Goal: Transaction & Acquisition: Purchase product/service

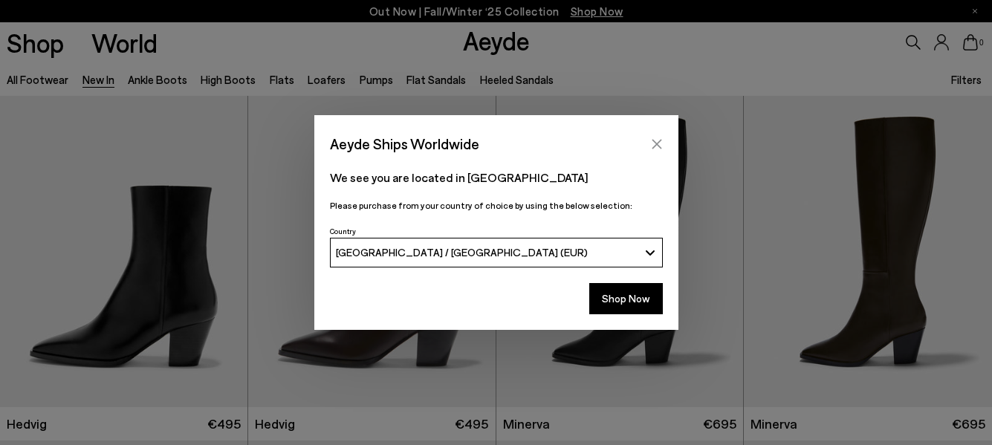
click at [658, 140] on icon "Close" at bounding box center [657, 144] width 12 height 12
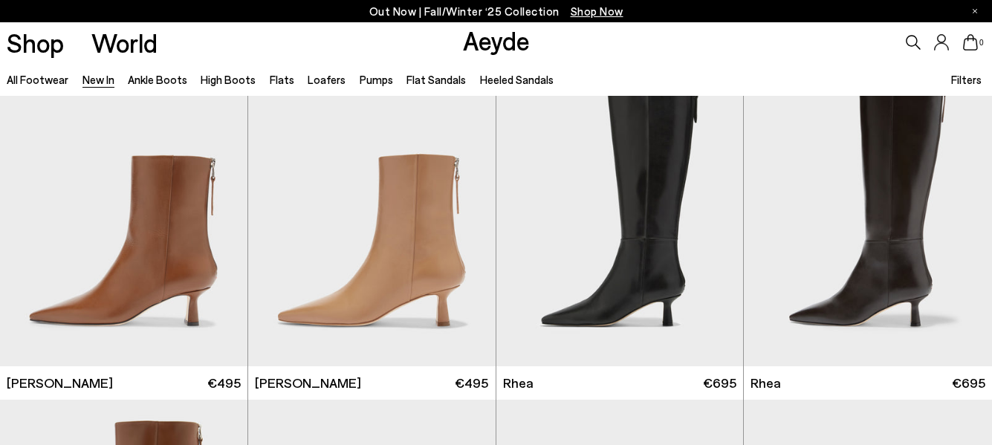
scroll to position [2453, 0]
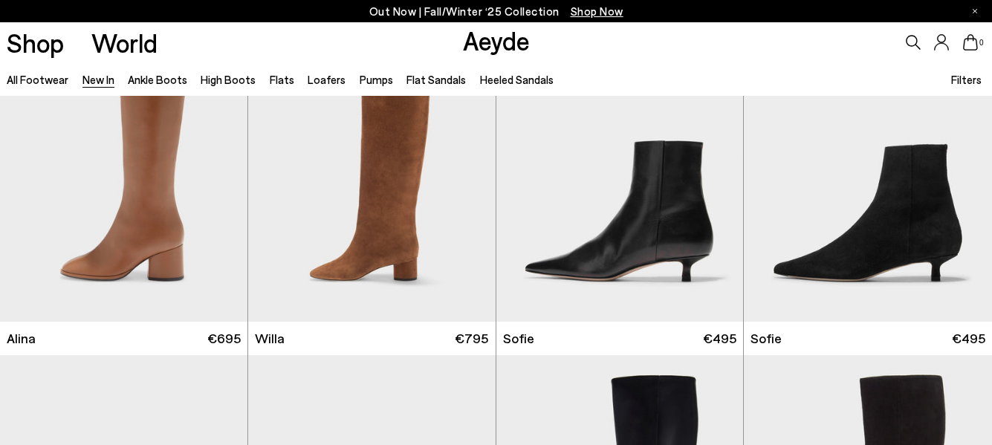
scroll to position [4237, 0]
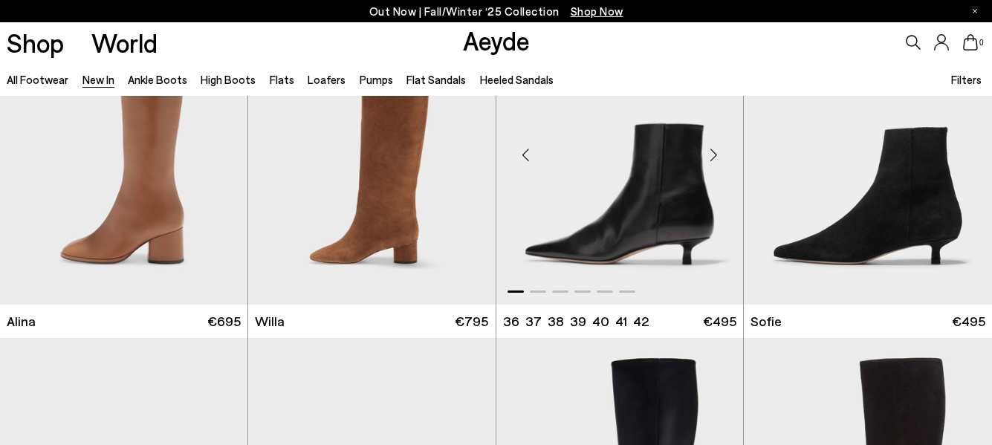
click at [716, 150] on div "Next slide" at bounding box center [713, 154] width 45 height 45
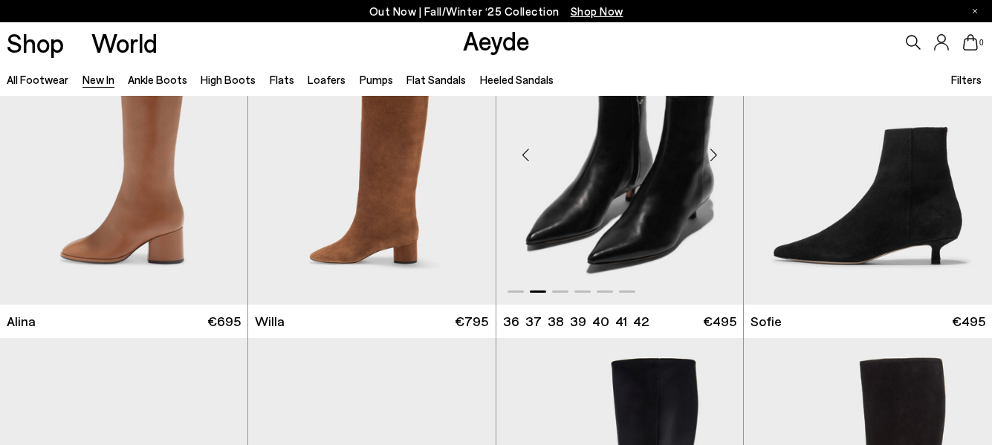
scroll to position [4162, 0]
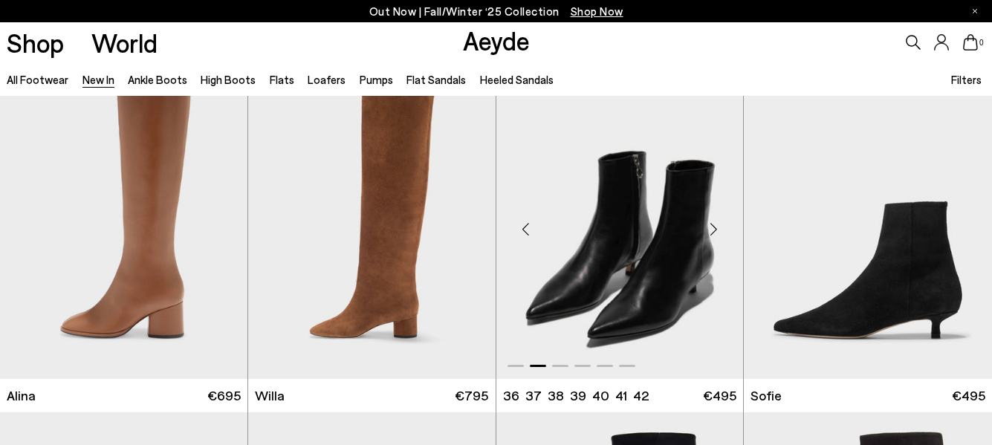
click at [713, 227] on div "Next slide" at bounding box center [713, 229] width 45 height 45
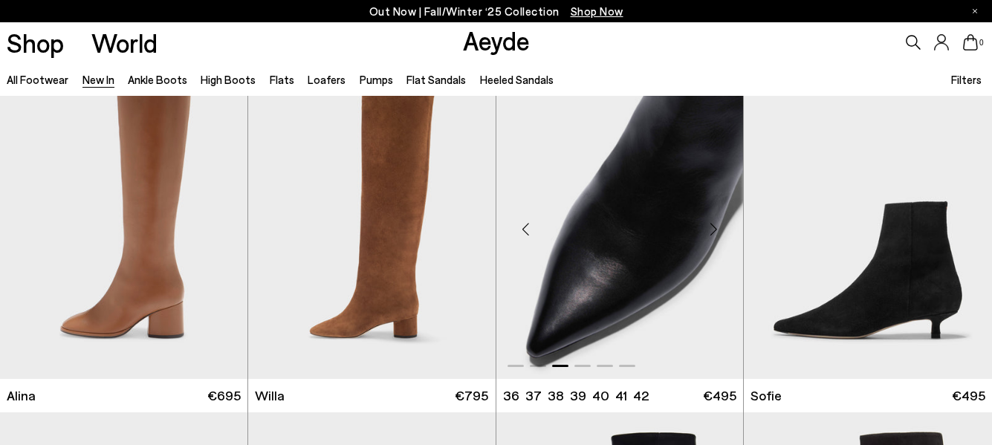
click at [713, 227] on div "Next slide" at bounding box center [713, 229] width 45 height 45
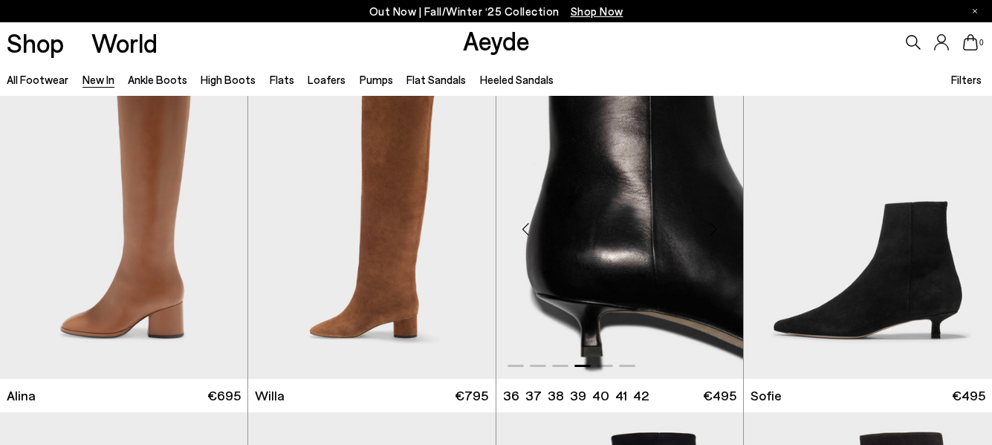
click at [713, 227] on div "Next slide" at bounding box center [713, 229] width 45 height 45
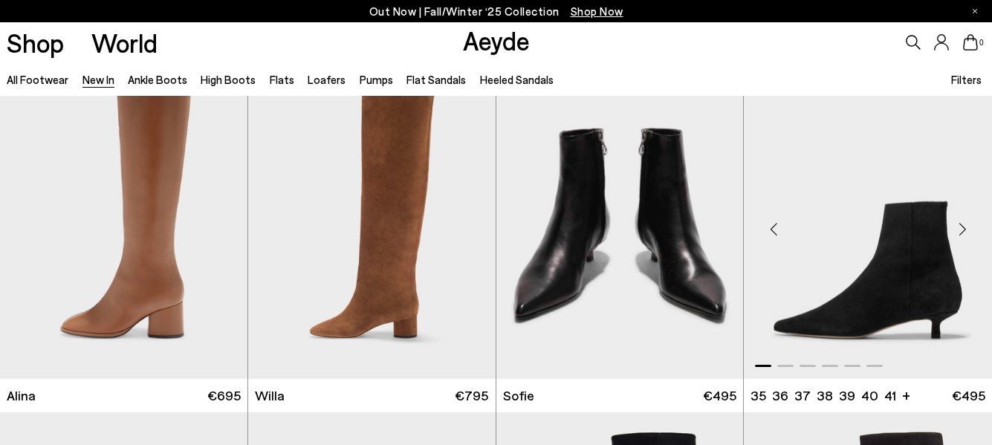
click at [962, 230] on div "Next slide" at bounding box center [962, 229] width 45 height 45
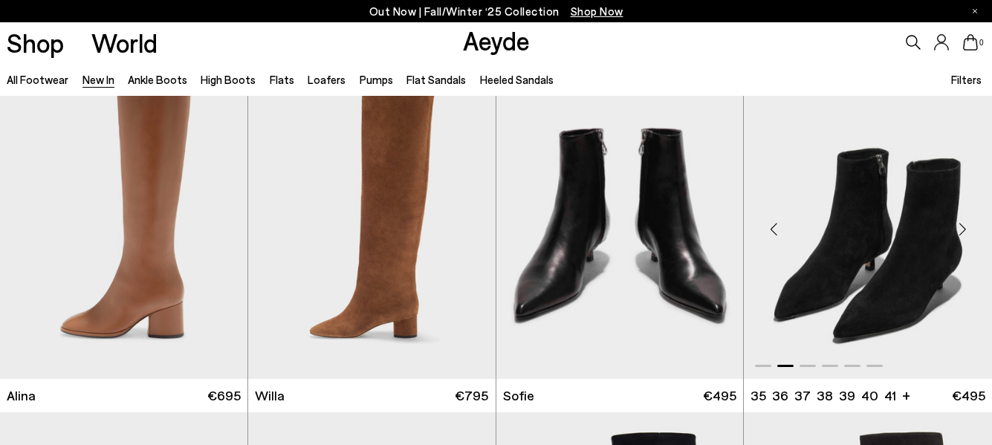
click at [962, 230] on div "Next slide" at bounding box center [962, 229] width 45 height 45
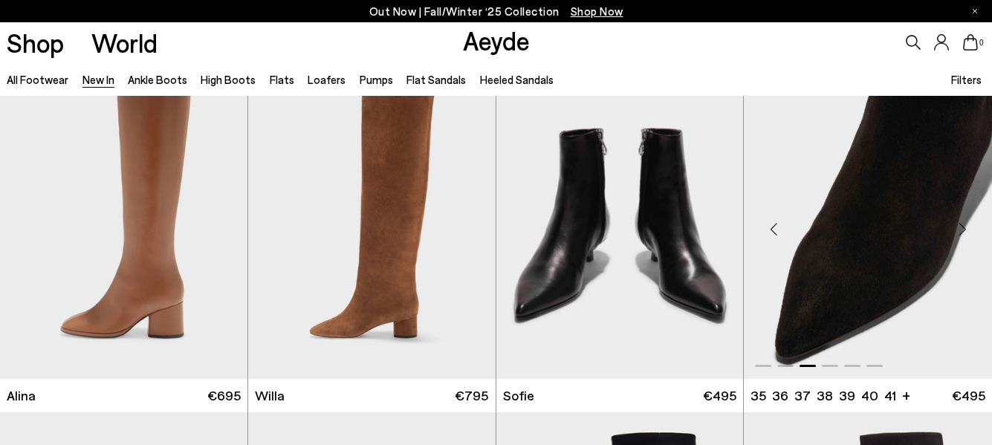
click at [962, 230] on div "Next slide" at bounding box center [962, 229] width 45 height 45
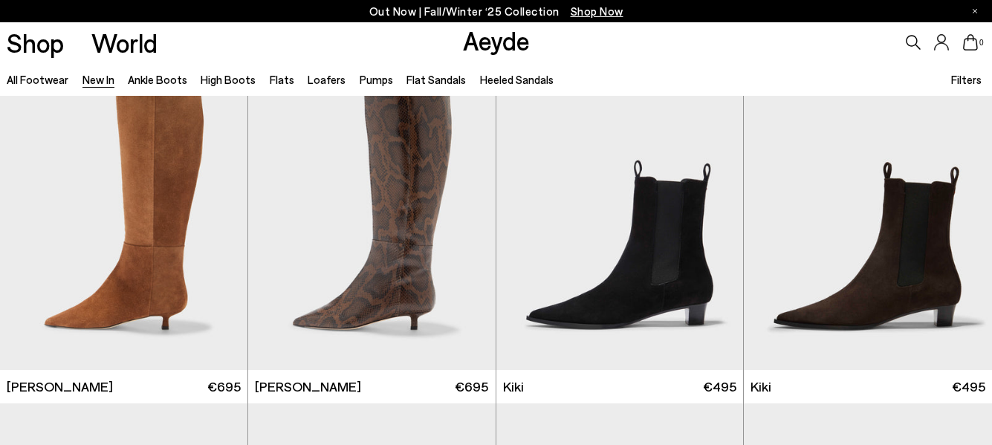
scroll to position [4906, 0]
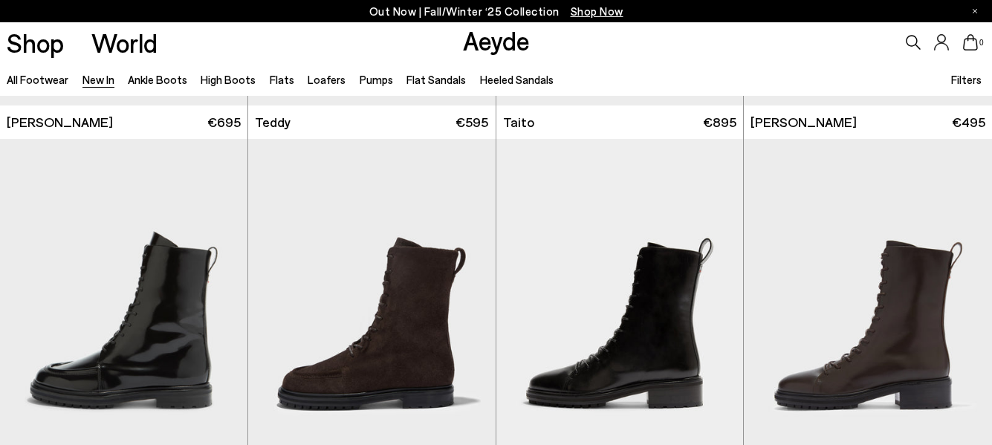
scroll to position [6541, 0]
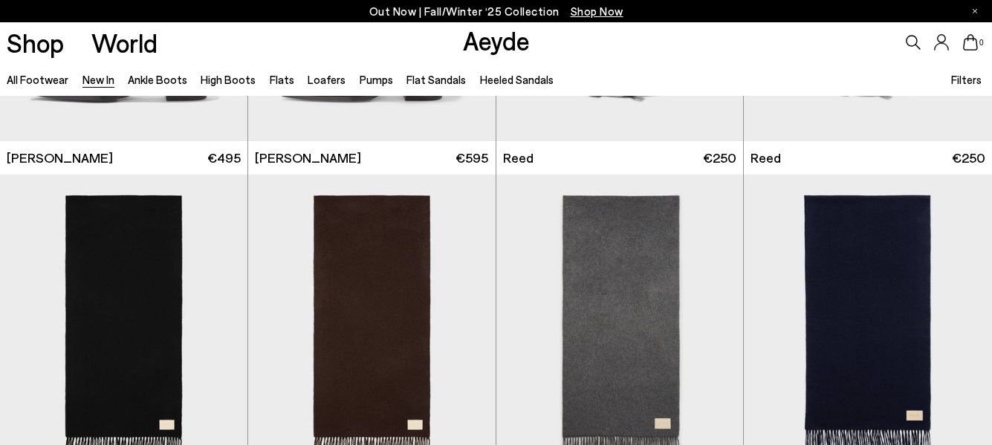
scroll to position [8622, 0]
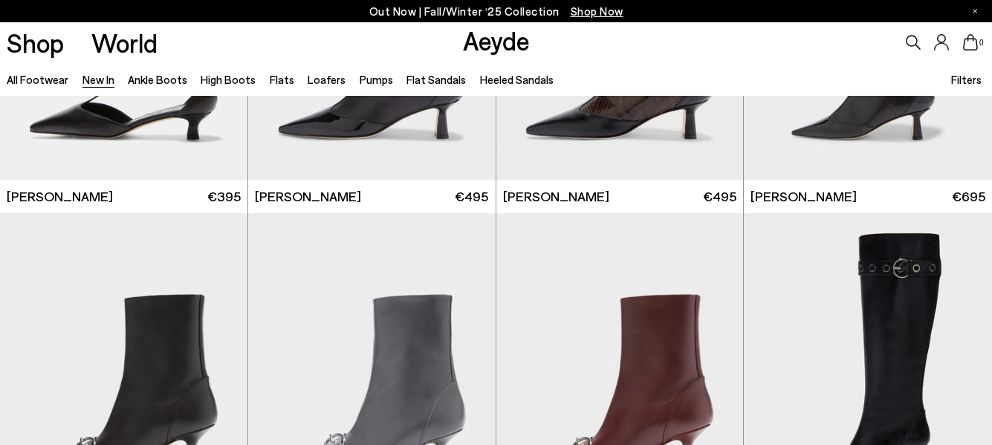
scroll to position [11000, 0]
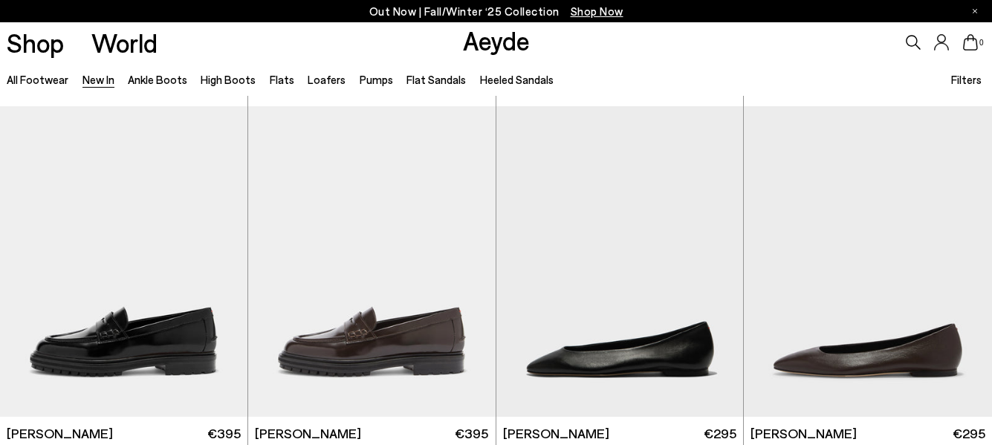
scroll to position [13156, 0]
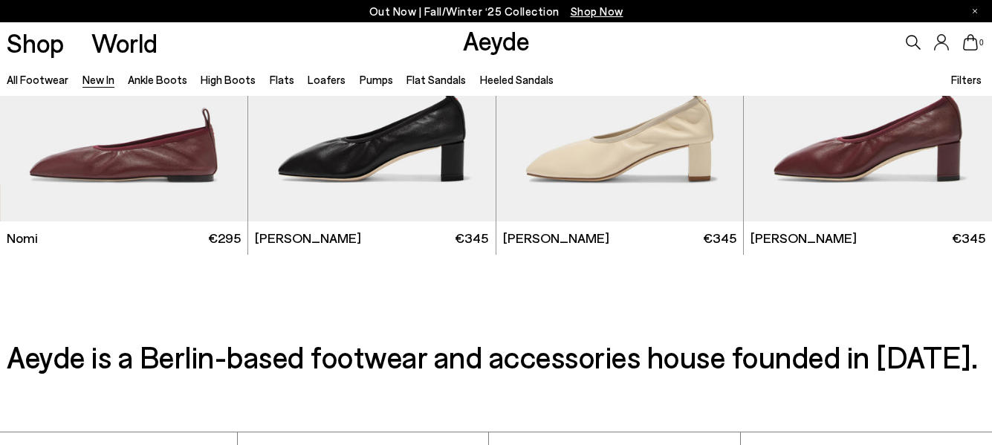
scroll to position [14628, 0]
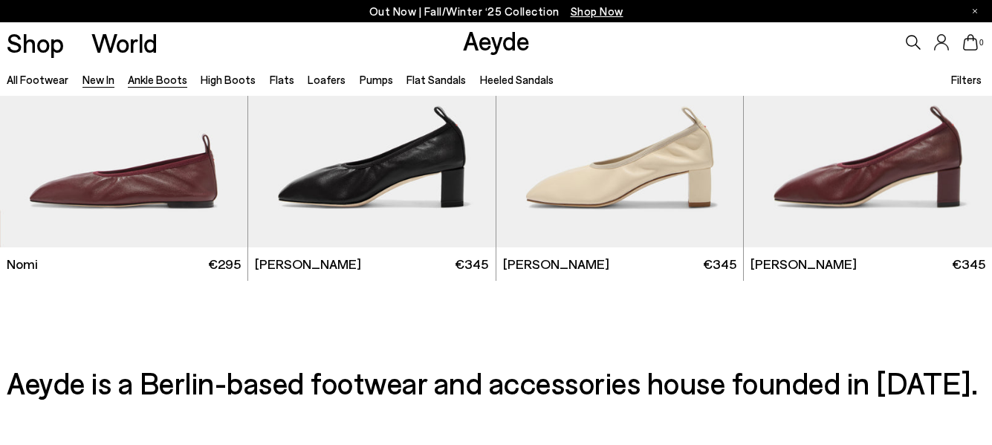
click at [152, 79] on link "Ankle Boots" at bounding box center [157, 79] width 59 height 13
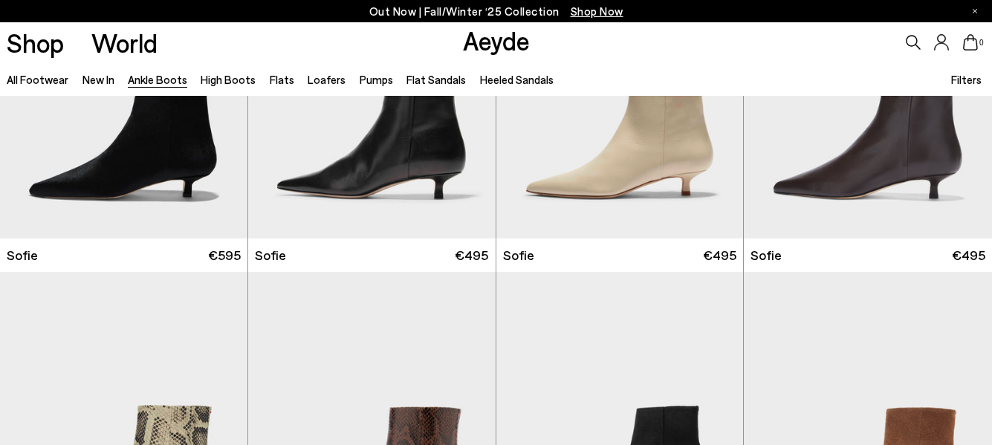
scroll to position [1264, 0]
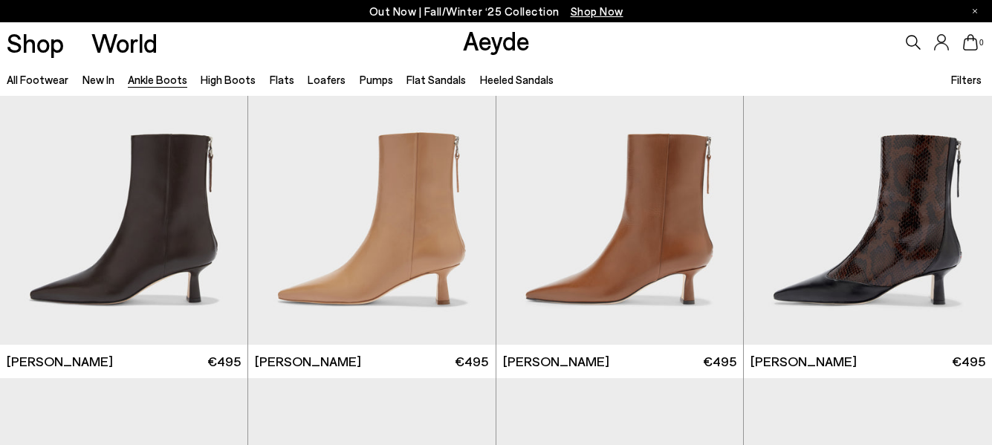
scroll to position [3196, 0]
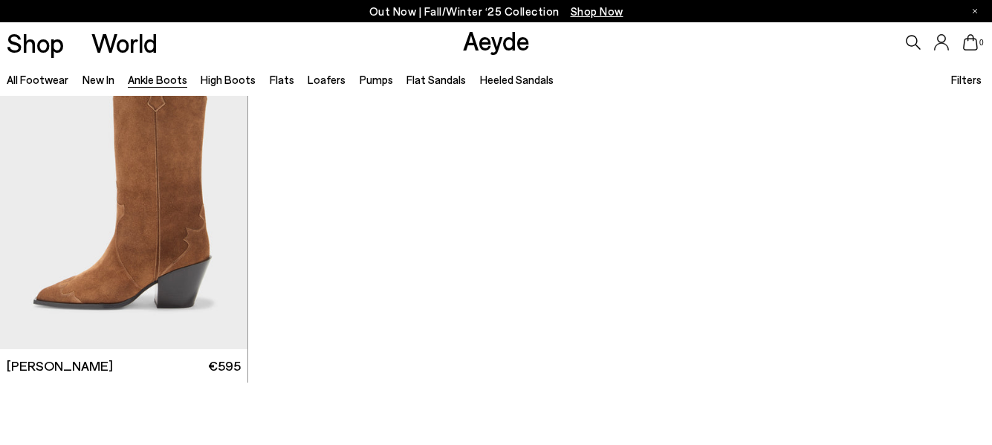
scroll to position [7171, 0]
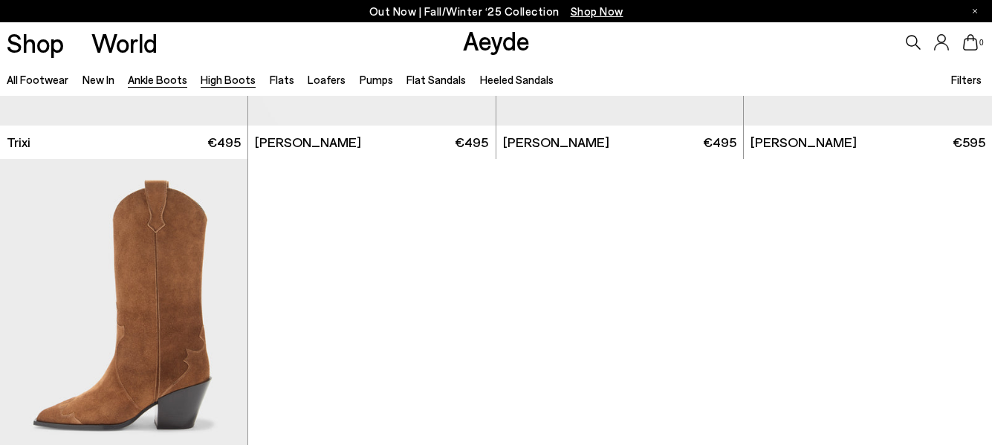
click at [226, 78] on link "High Boots" at bounding box center [228, 79] width 55 height 13
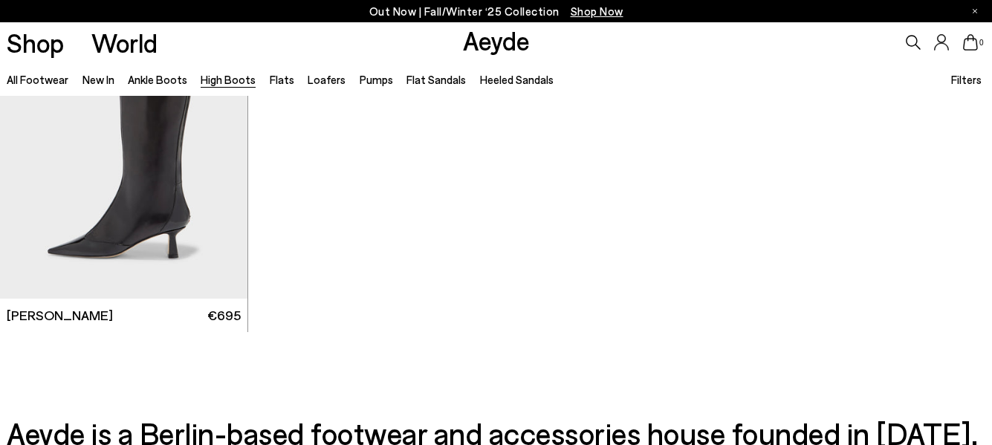
scroll to position [3568, 0]
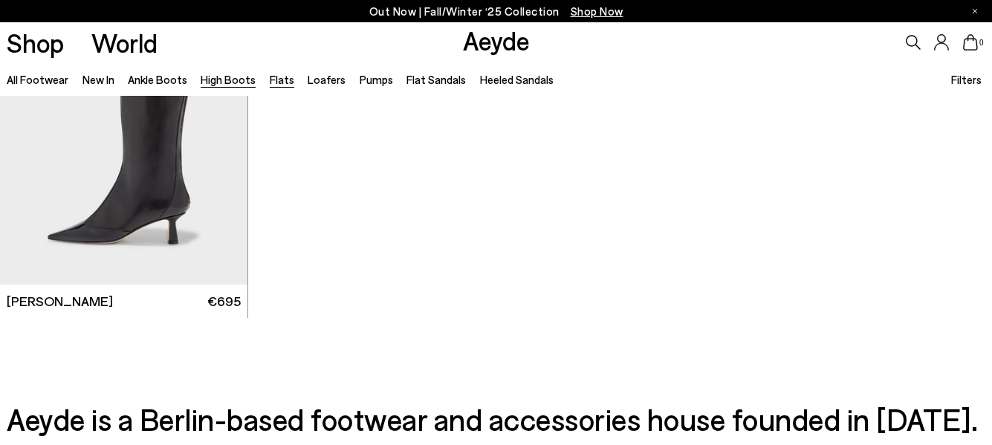
click at [277, 81] on link "Flats" at bounding box center [282, 79] width 25 height 13
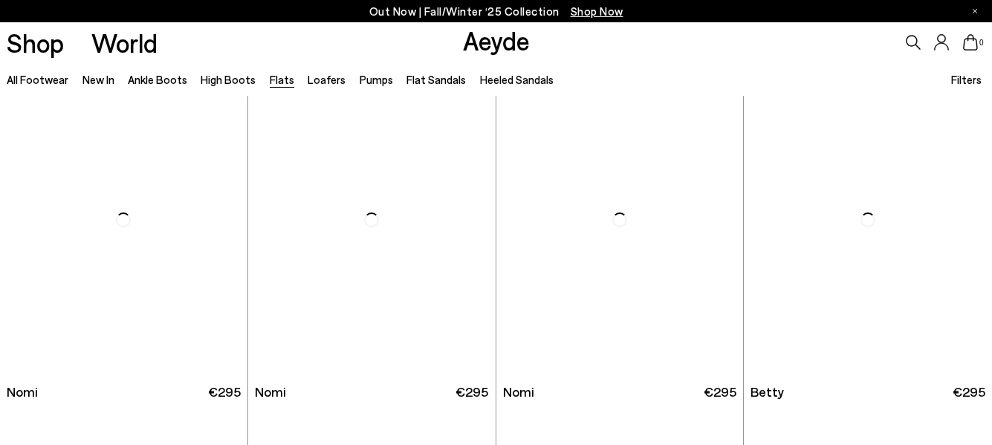
scroll to position [818, 0]
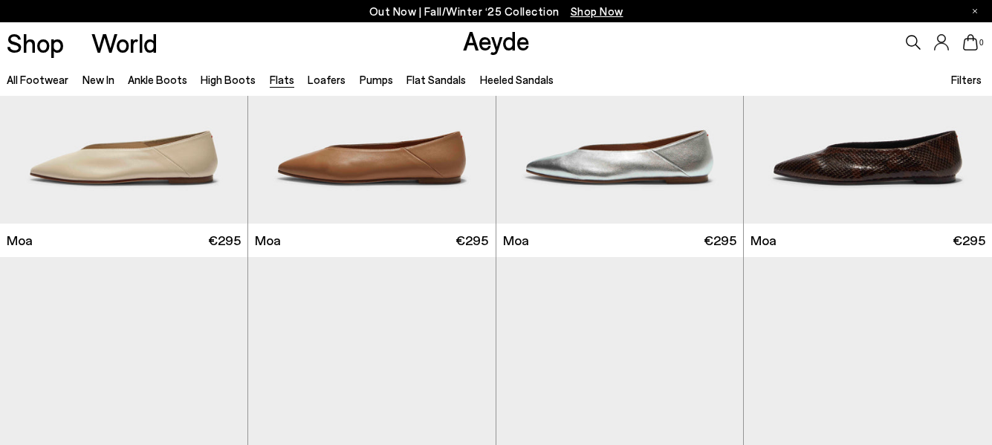
scroll to position [2453, 0]
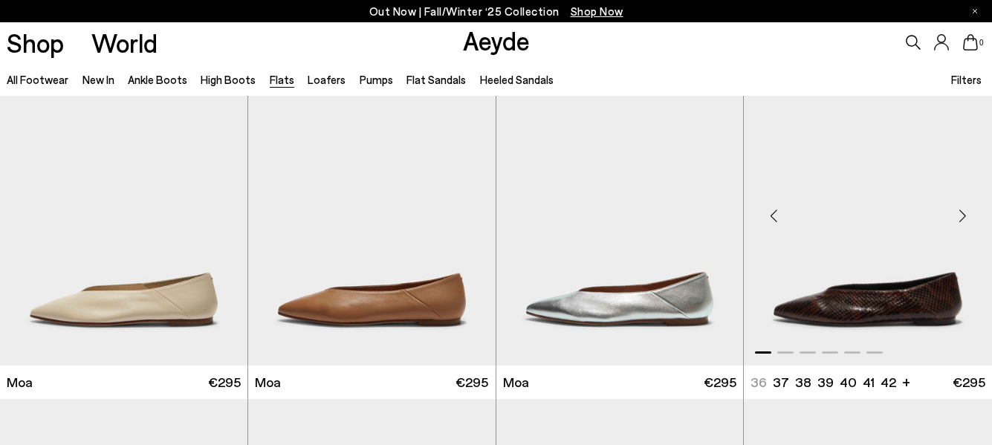
click at [964, 216] on div "Next slide" at bounding box center [962, 216] width 45 height 45
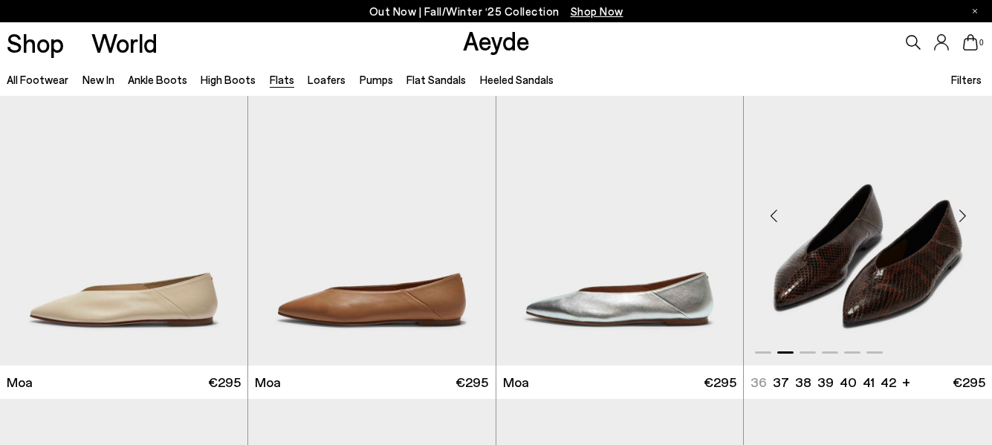
click at [964, 216] on div "Next slide" at bounding box center [962, 216] width 45 height 45
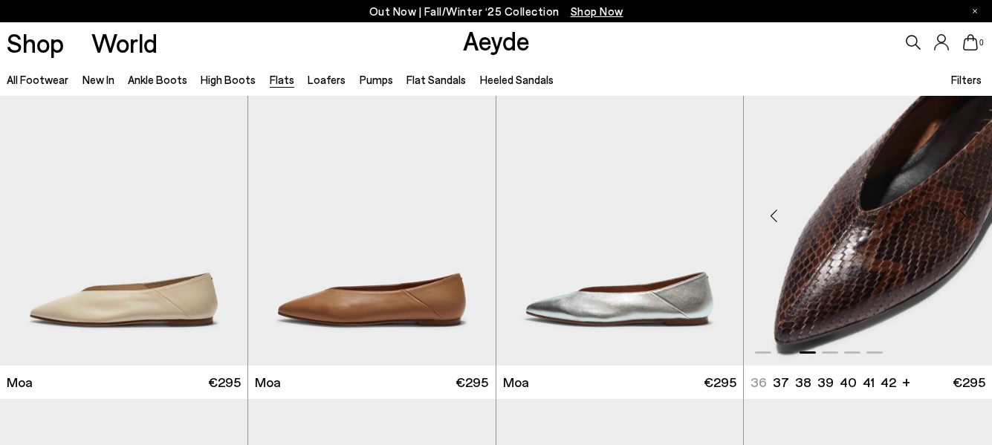
click at [964, 216] on div "Next slide" at bounding box center [962, 216] width 45 height 45
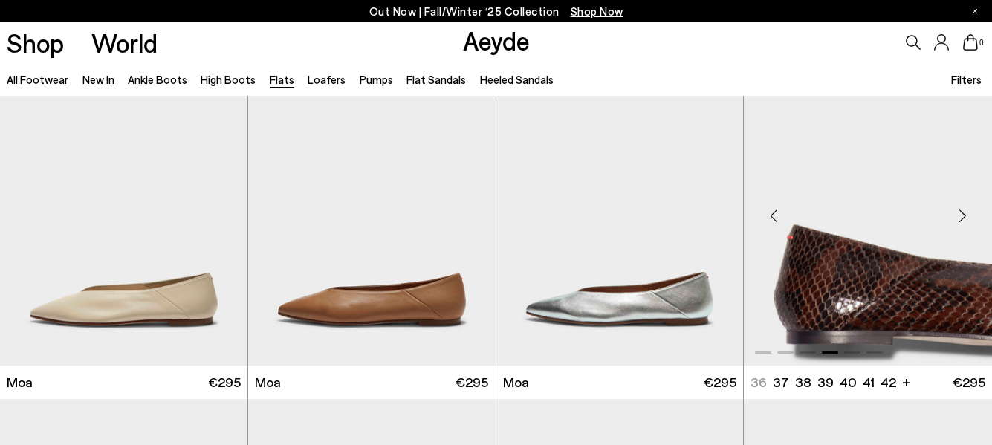
click at [964, 216] on div "Next slide" at bounding box center [962, 216] width 45 height 45
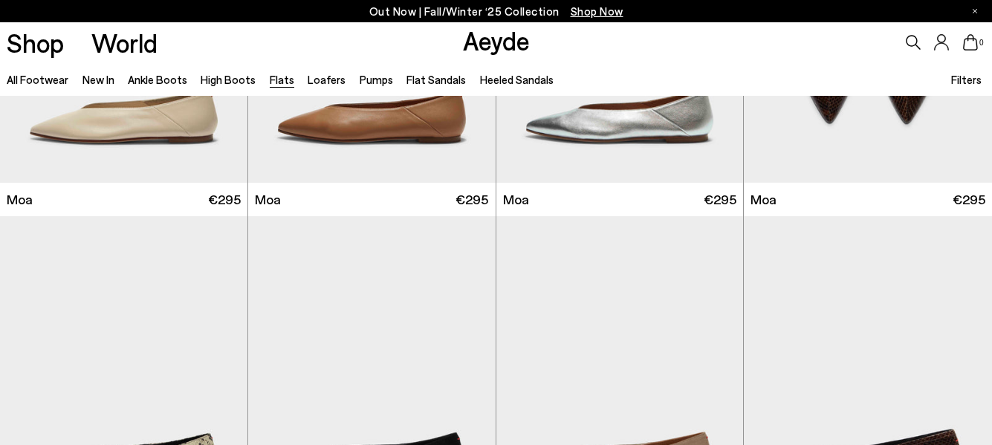
scroll to position [2750, 0]
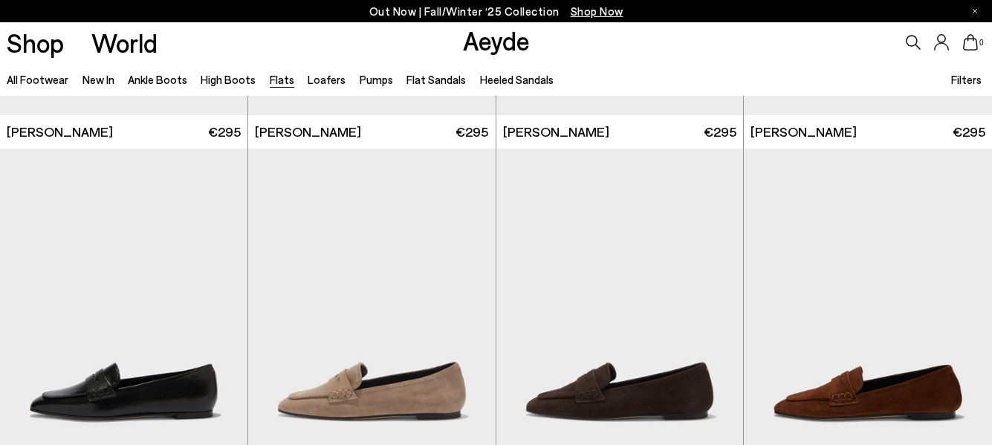
scroll to position [4831, 0]
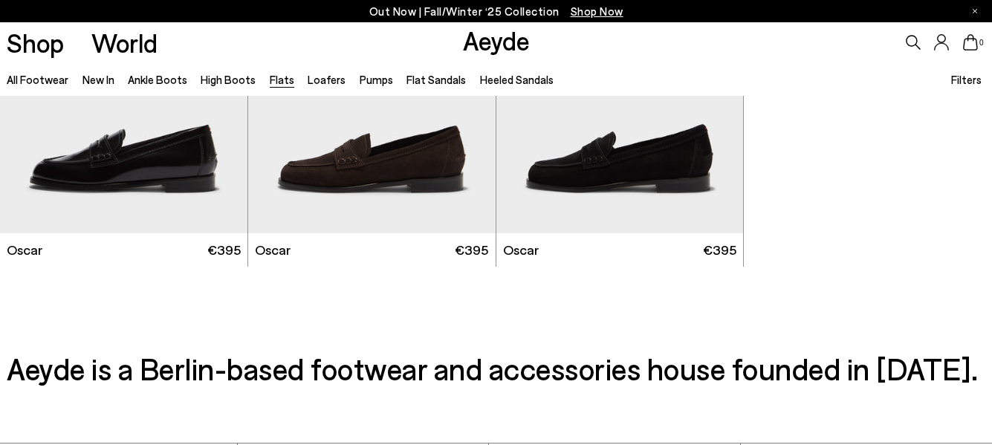
scroll to position [7210, 0]
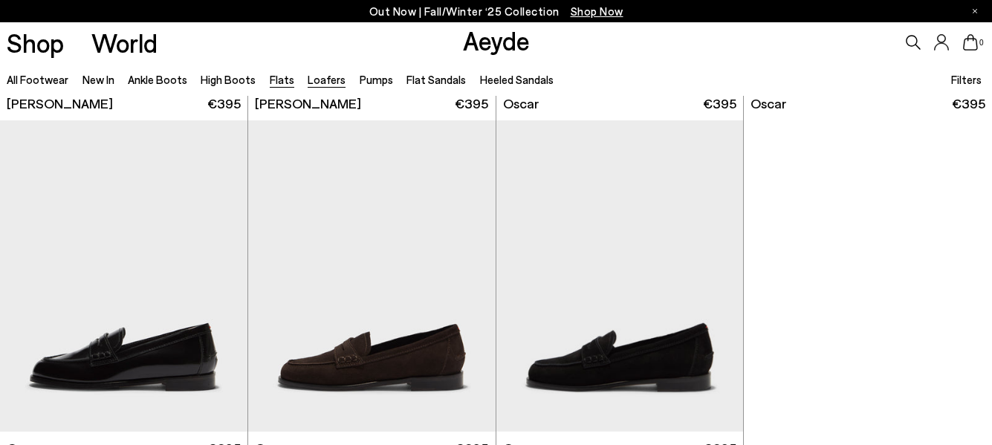
click at [326, 81] on link "Loafers" at bounding box center [327, 79] width 38 height 13
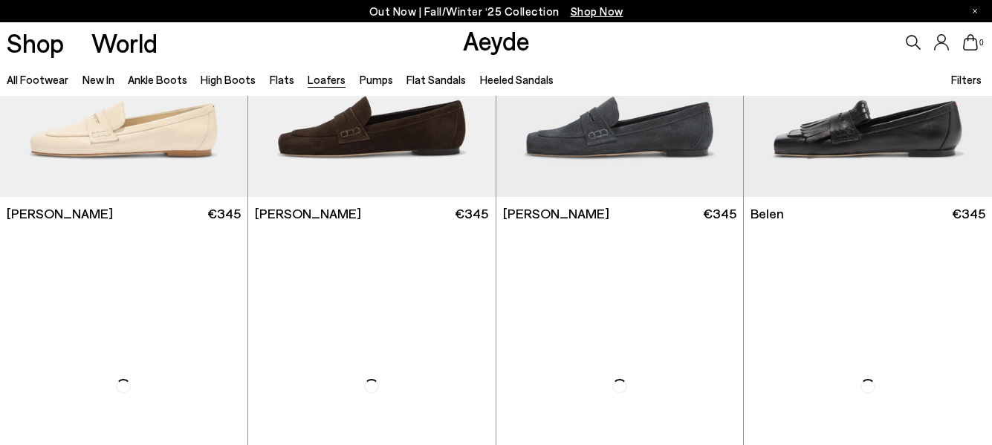
scroll to position [743, 0]
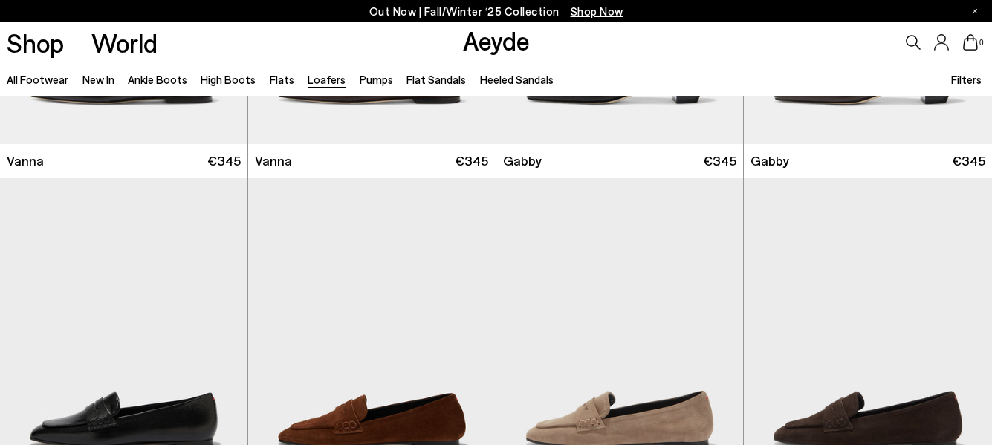
scroll to position [2304, 0]
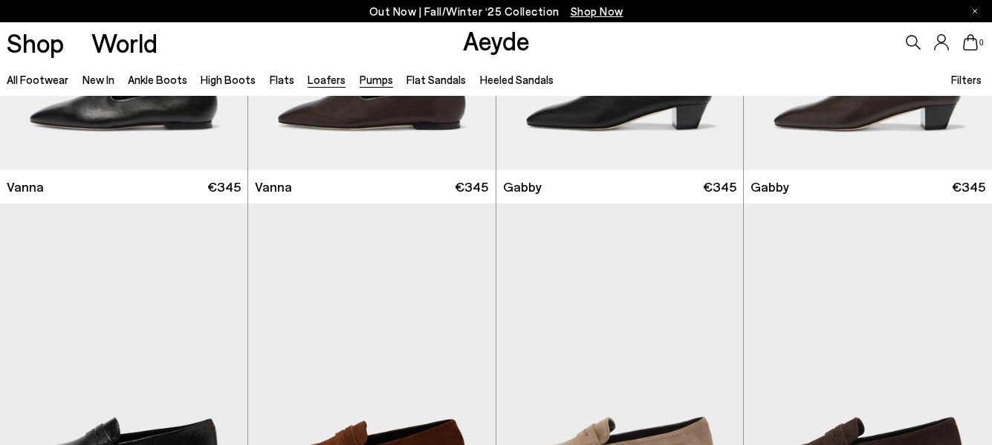
click at [364, 79] on link "Pumps" at bounding box center [376, 79] width 33 height 13
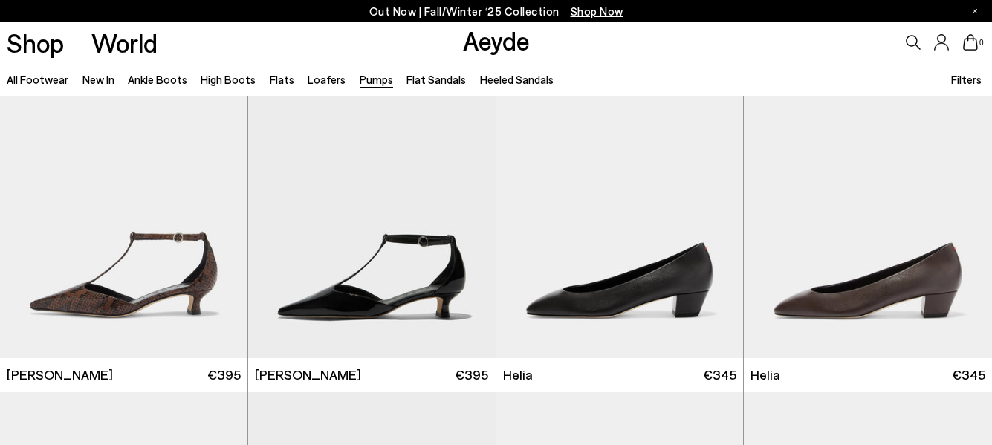
scroll to position [743, 0]
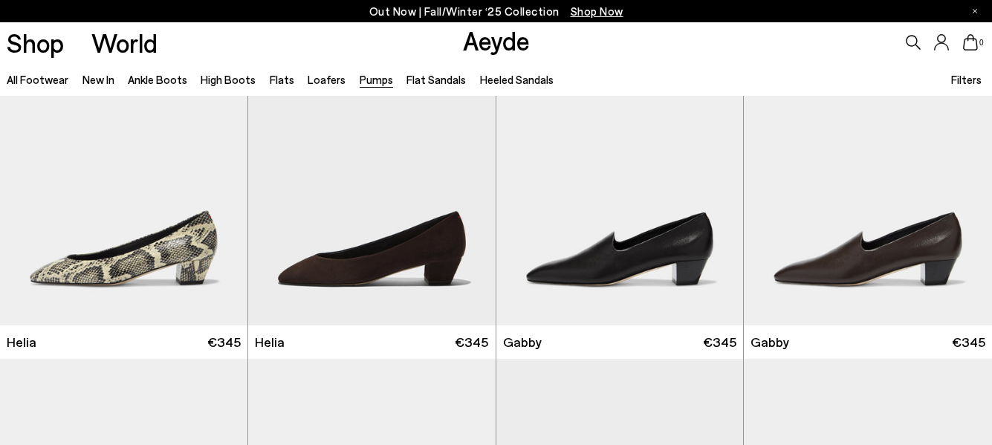
scroll to position [1487, 0]
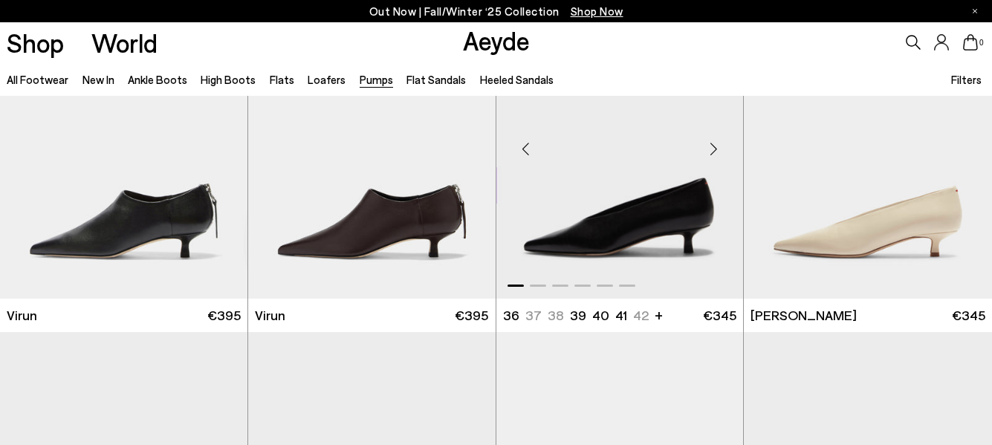
click at [716, 146] on div "Next slide" at bounding box center [713, 148] width 45 height 45
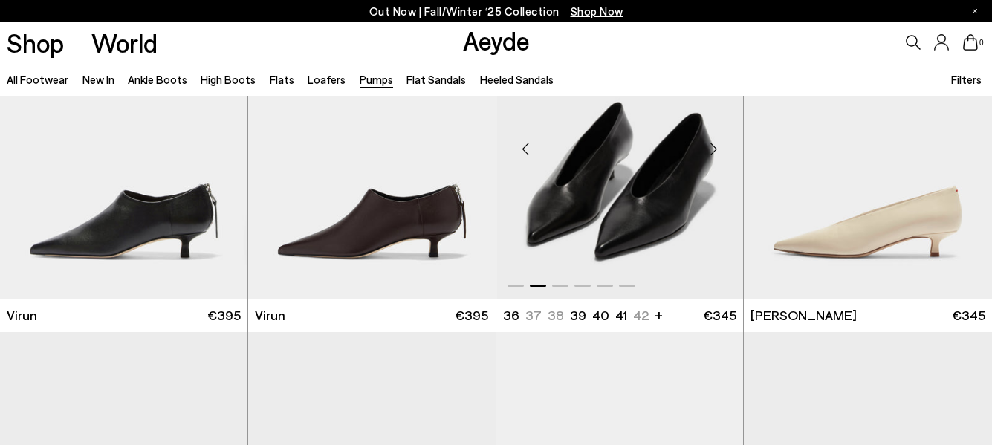
click at [716, 146] on div "Next slide" at bounding box center [713, 148] width 45 height 45
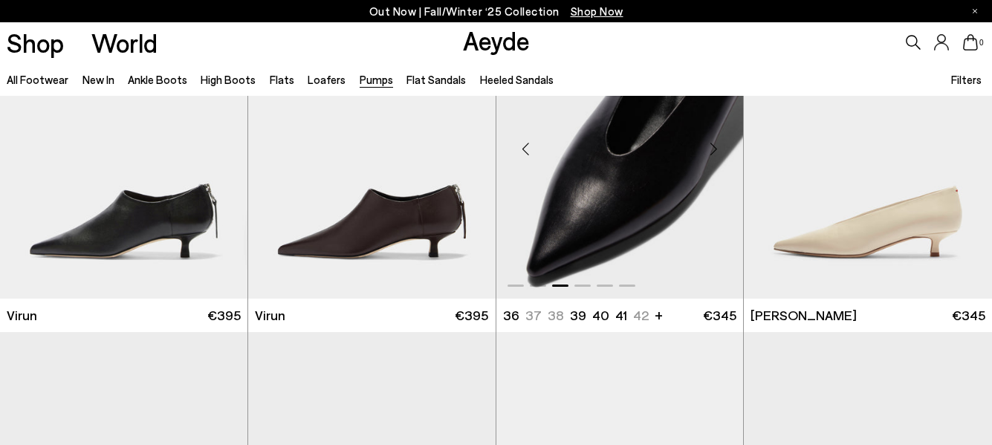
click at [716, 146] on div "Next slide" at bounding box center [713, 148] width 45 height 45
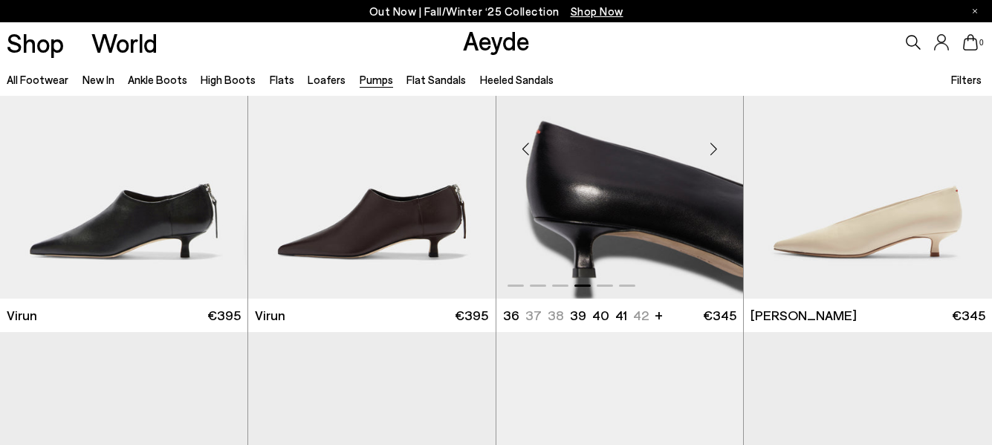
click at [716, 146] on div "Next slide" at bounding box center [713, 148] width 45 height 45
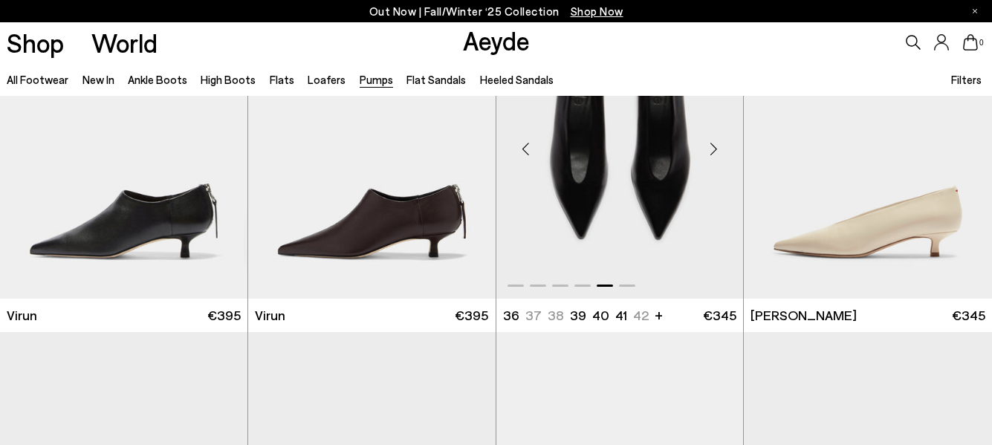
click at [716, 146] on div "Next slide" at bounding box center [713, 148] width 45 height 45
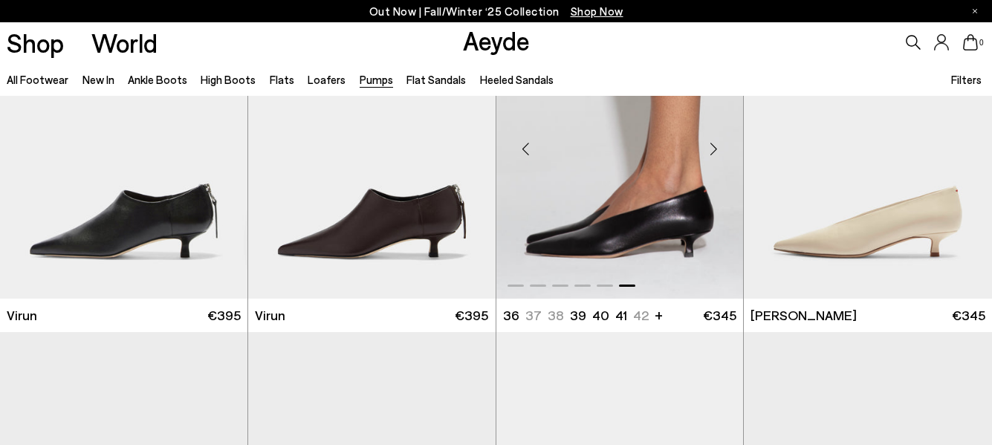
click at [716, 146] on div "Next slide" at bounding box center [713, 148] width 45 height 45
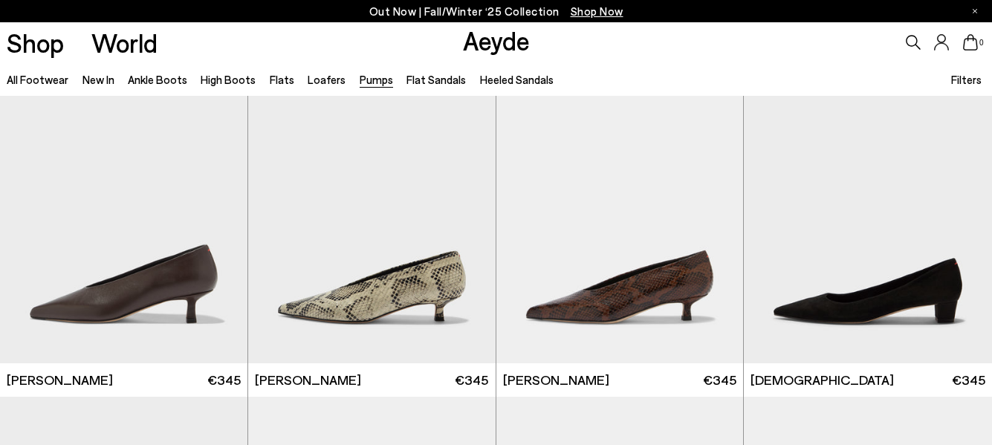
scroll to position [1858, 0]
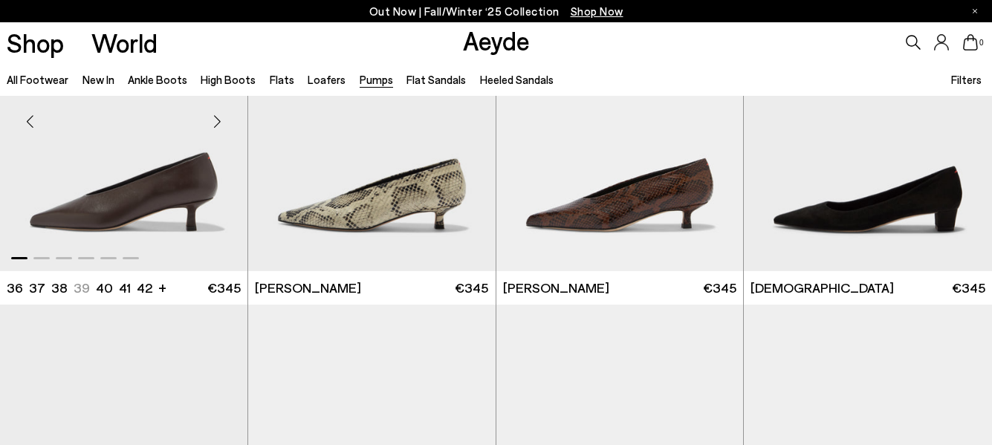
click at [219, 120] on div "Next slide" at bounding box center [217, 122] width 45 height 45
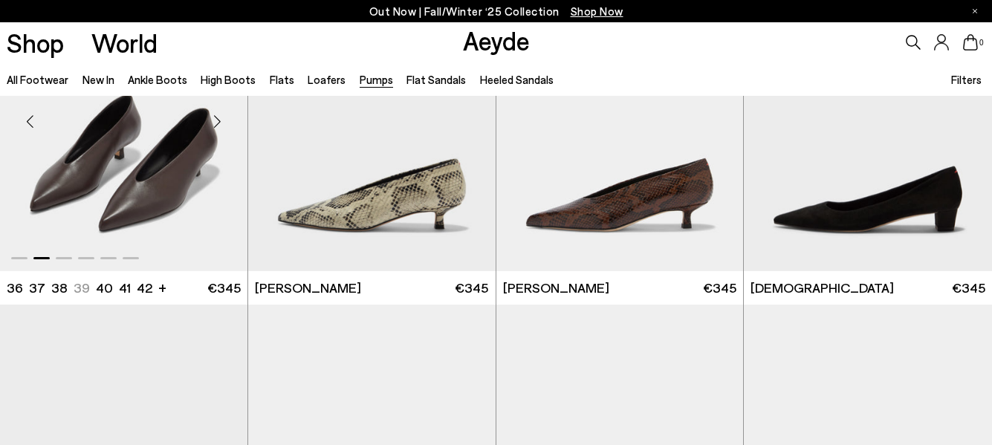
click at [219, 120] on div "Next slide" at bounding box center [217, 122] width 45 height 45
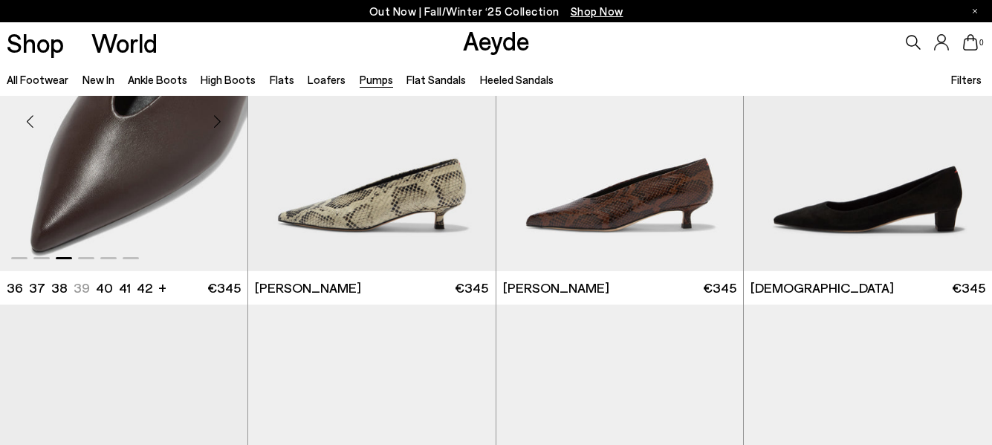
click at [219, 120] on div "Next slide" at bounding box center [217, 122] width 45 height 45
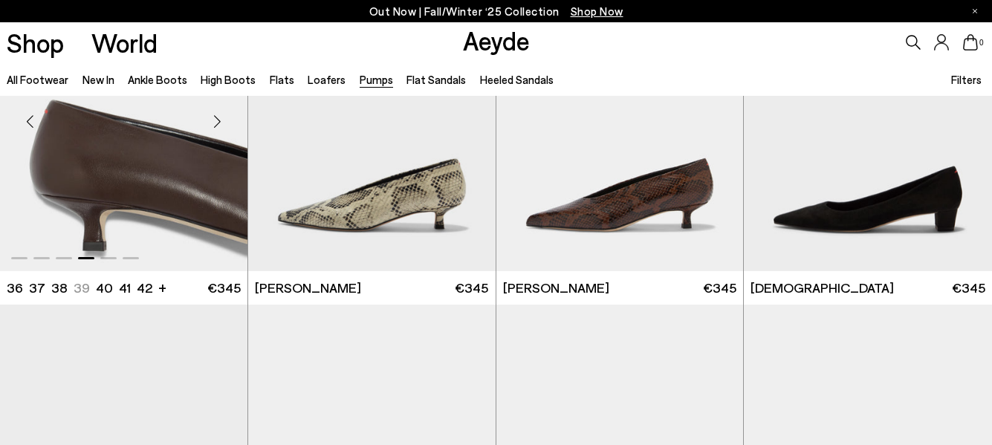
click at [219, 120] on div "Next slide" at bounding box center [217, 122] width 45 height 45
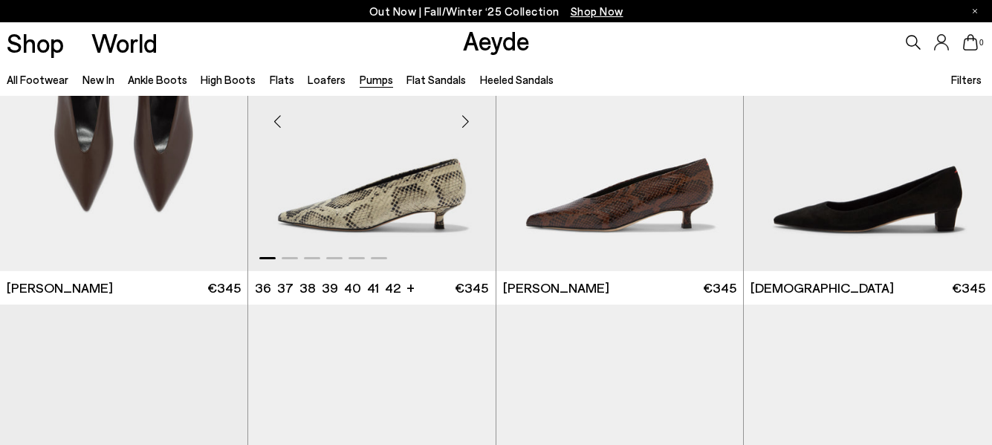
click at [468, 117] on div "Next slide" at bounding box center [466, 122] width 45 height 45
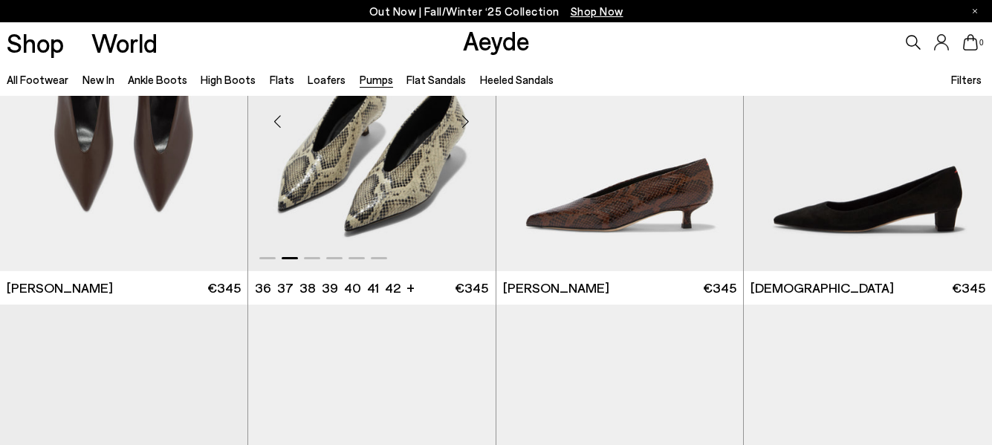
click at [468, 117] on div "Next slide" at bounding box center [466, 122] width 45 height 45
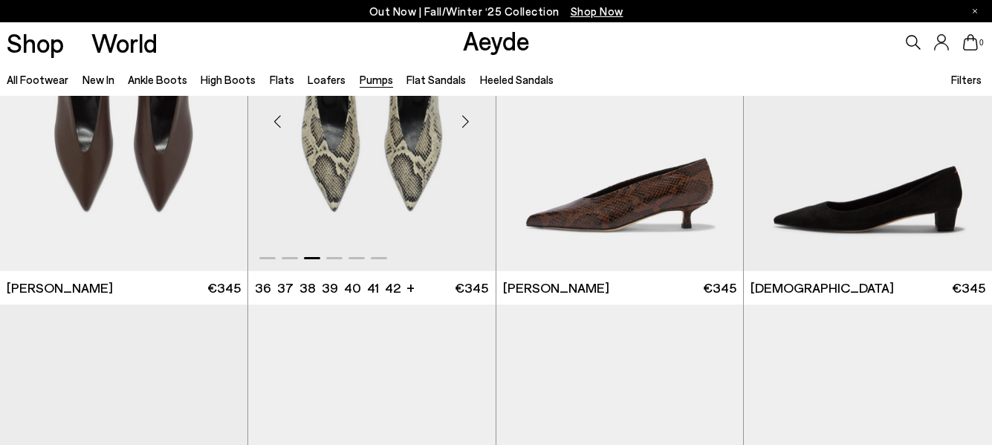
click at [468, 117] on div "Next slide" at bounding box center [466, 122] width 45 height 45
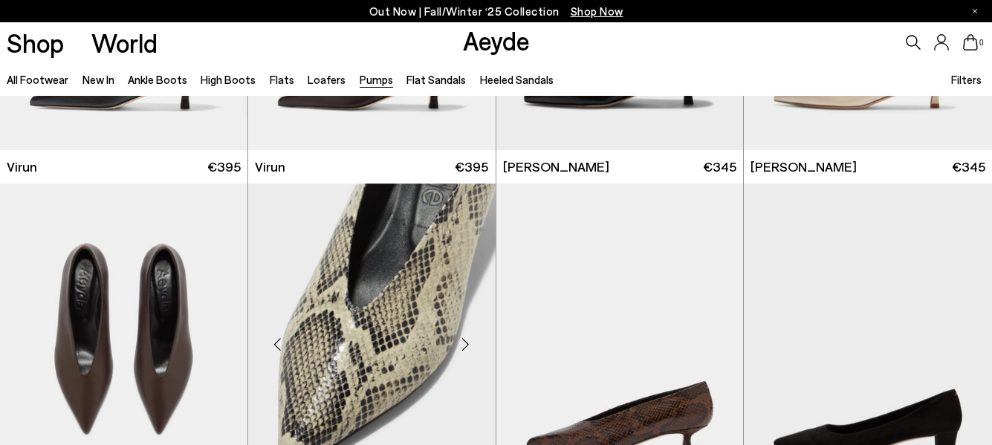
scroll to position [1784, 0]
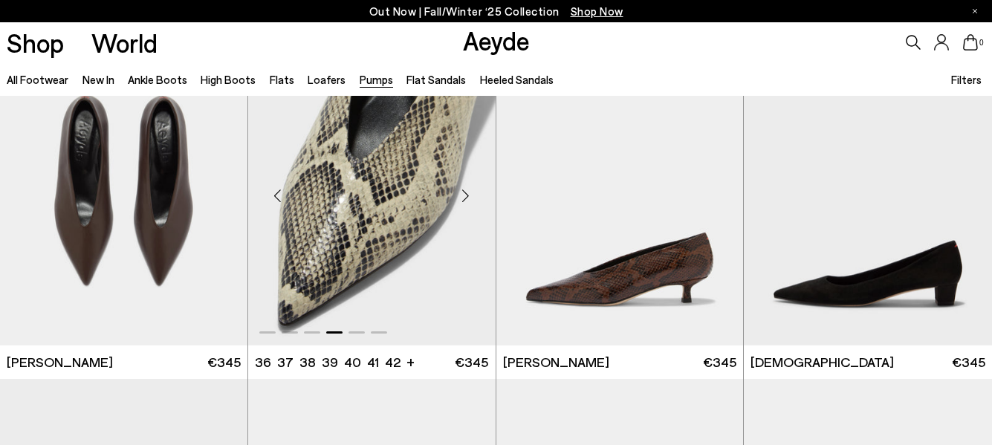
click at [465, 191] on div "Next slide" at bounding box center [466, 196] width 45 height 45
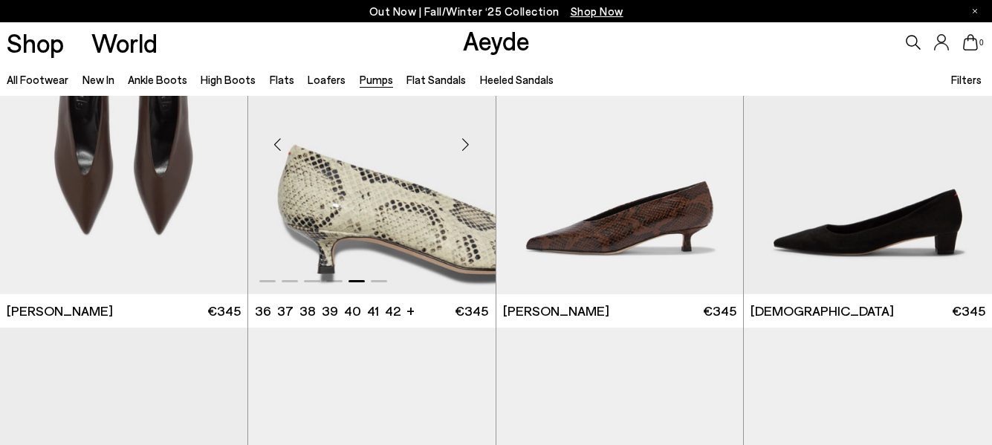
scroll to position [1858, 0]
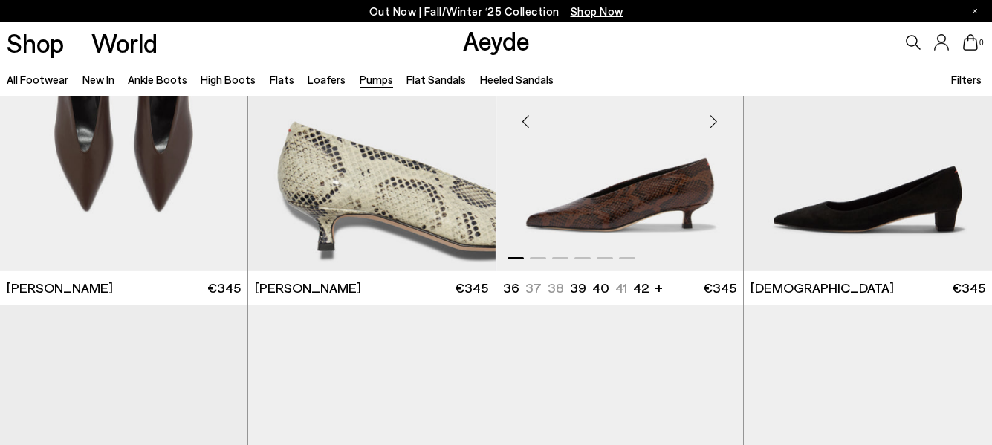
click at [717, 118] on div "Next slide" at bounding box center [713, 122] width 45 height 45
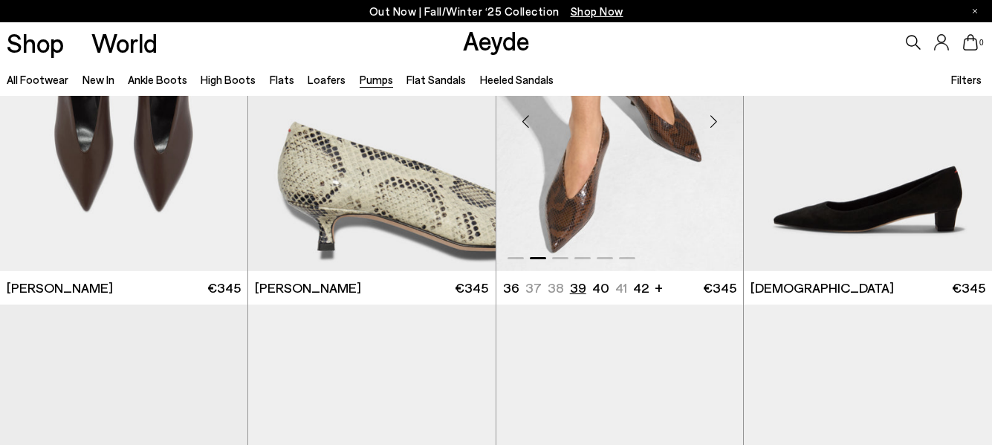
click at [577, 287] on li "39" at bounding box center [578, 288] width 16 height 19
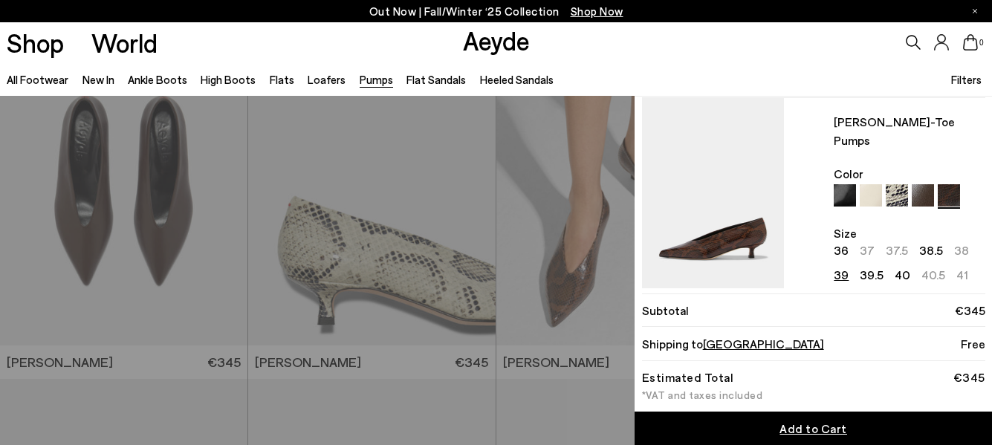
scroll to position [57, 0]
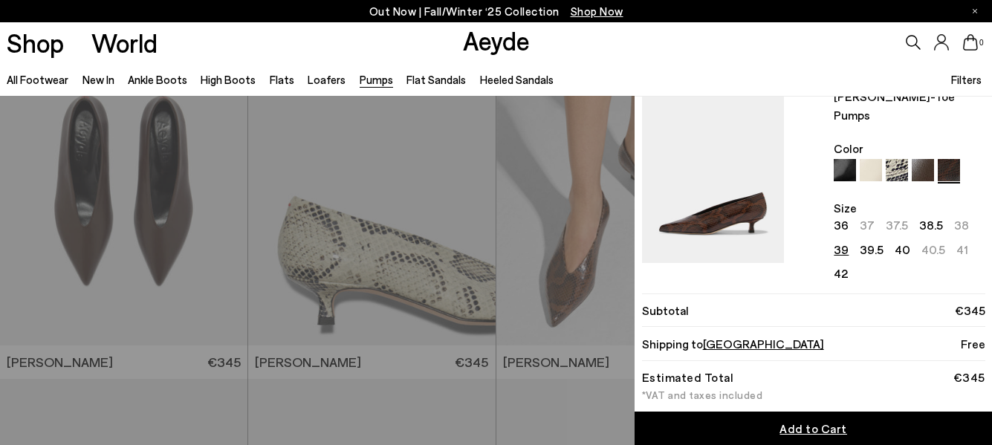
click at [795, 424] on span "Add to Cart" at bounding box center [814, 428] width 68 height 14
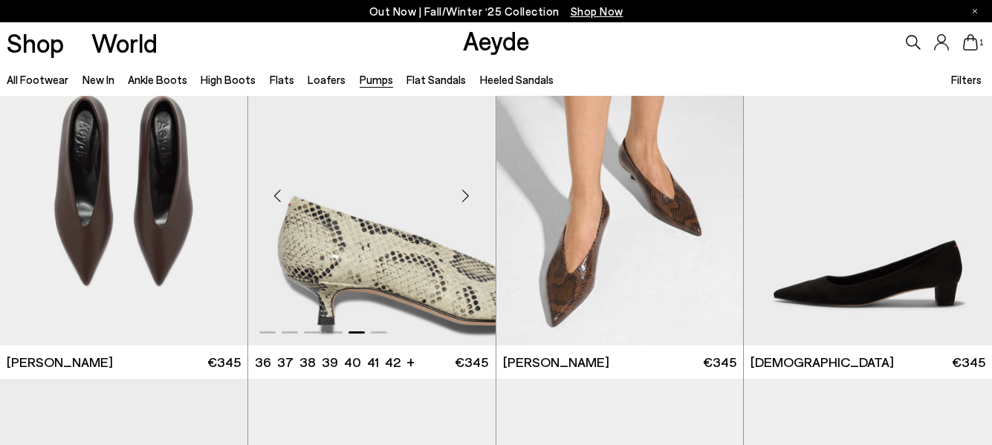
click at [360, 253] on img "5 / 6" at bounding box center [372, 190] width 248 height 311
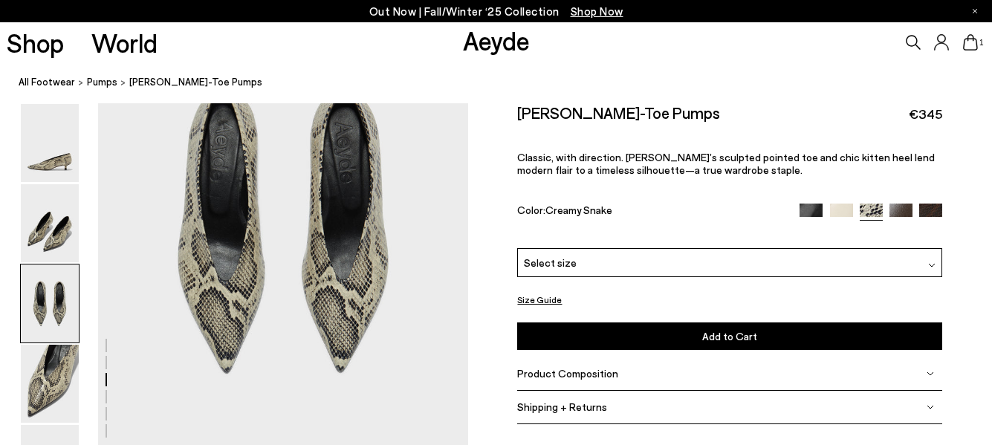
scroll to position [1115, 0]
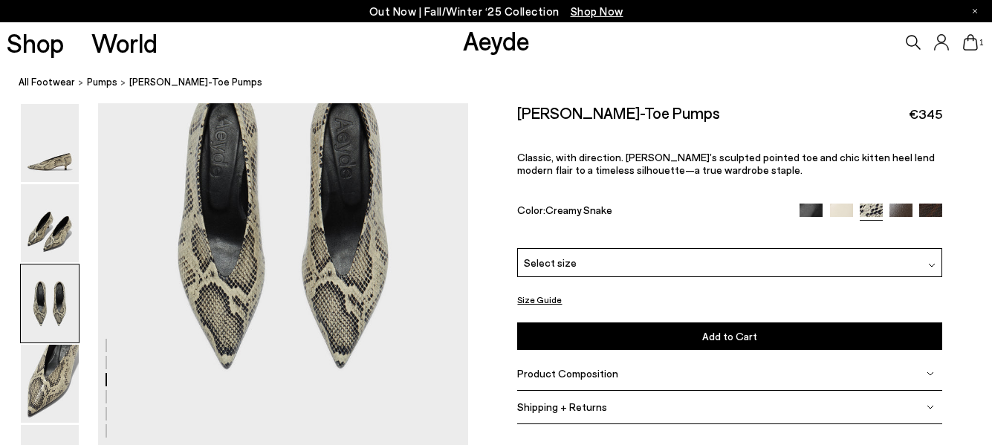
click at [934, 266] on img at bounding box center [931, 265] width 7 height 7
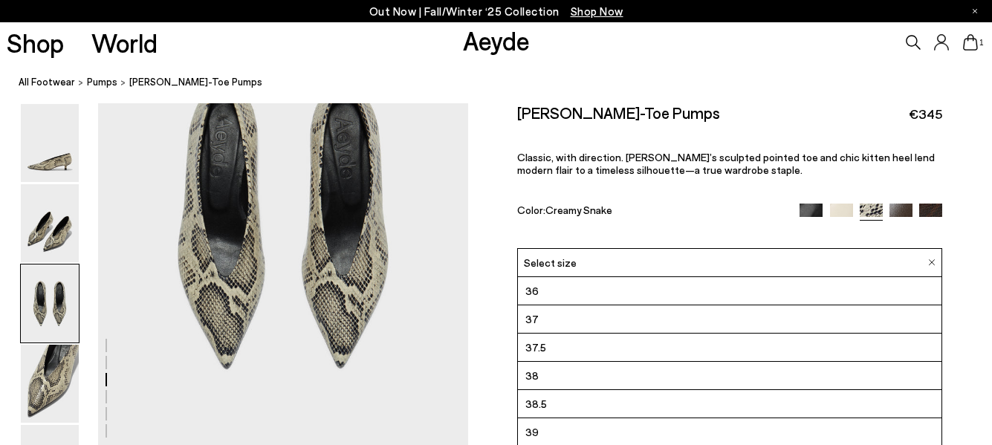
click at [554, 401] on li "38.5" at bounding box center [730, 404] width 424 height 28
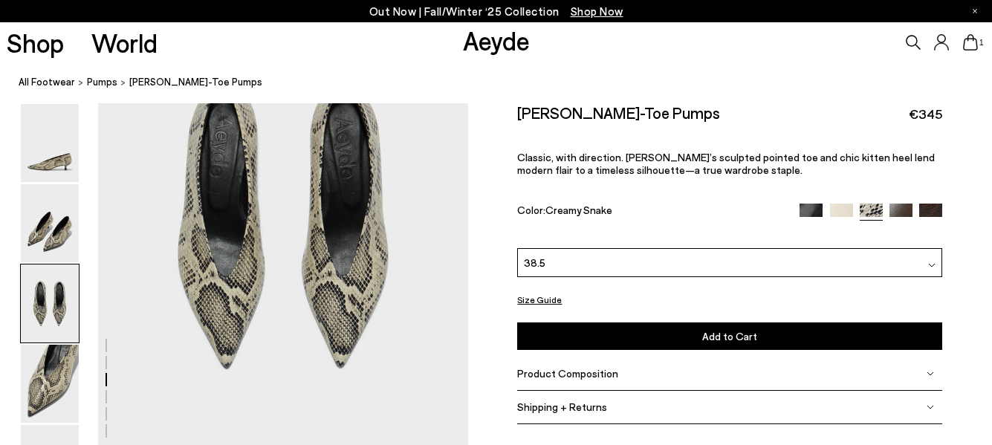
click at [759, 335] on button "Add to Cart Select a Size First" at bounding box center [729, 337] width 425 height 28
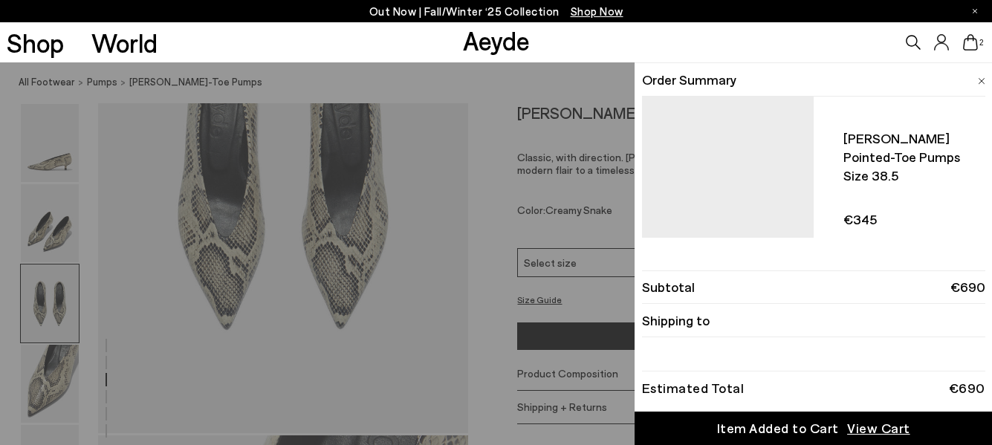
scroll to position [1115, 0]
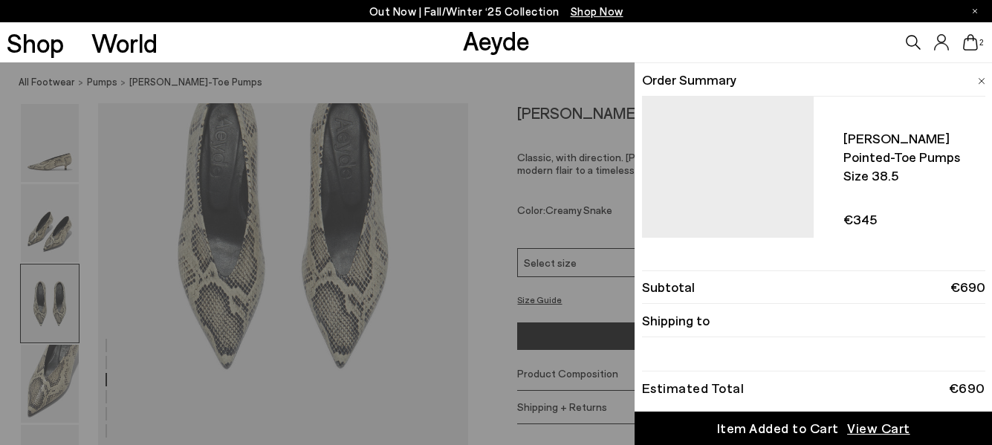
click at [984, 80] on img at bounding box center [981, 81] width 7 height 7
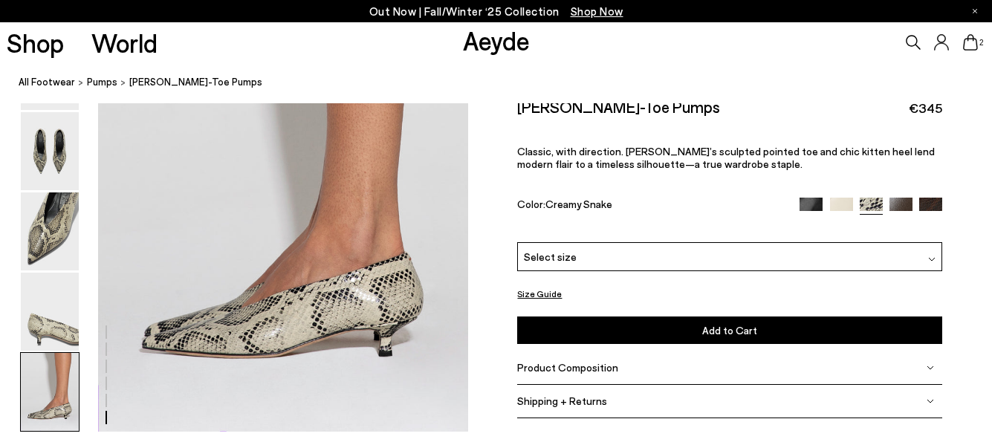
scroll to position [2676, 0]
